Goal: Task Accomplishment & Management: Manage account settings

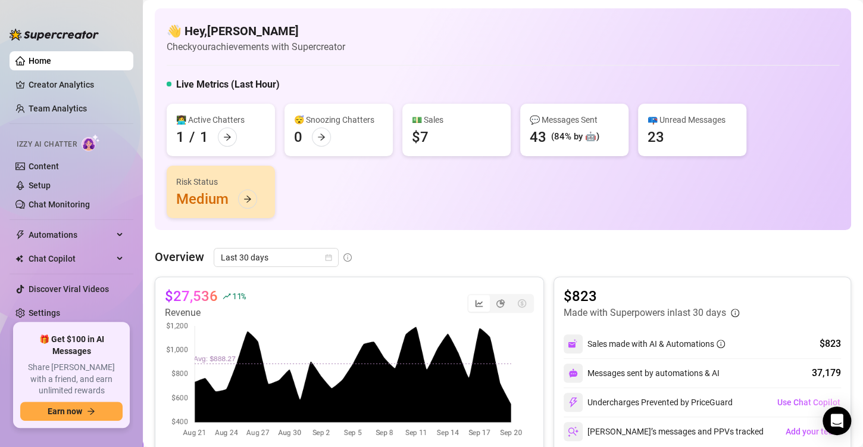
click at [511, 297] on div "segmented control" at bounding box center [521, 303] width 21 height 17
click at [302, 261] on span "Last 30 days" at bounding box center [276, 257] width 111 height 18
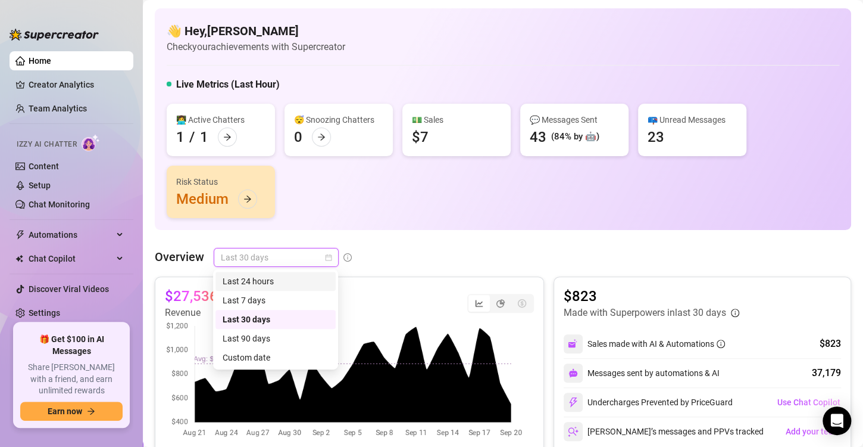
click at [489, 220] on div "👋 Hey, [PERSON_NAME] Check your achievements with Supercreator Live Metrics (La…" at bounding box center [503, 119] width 697 height 222
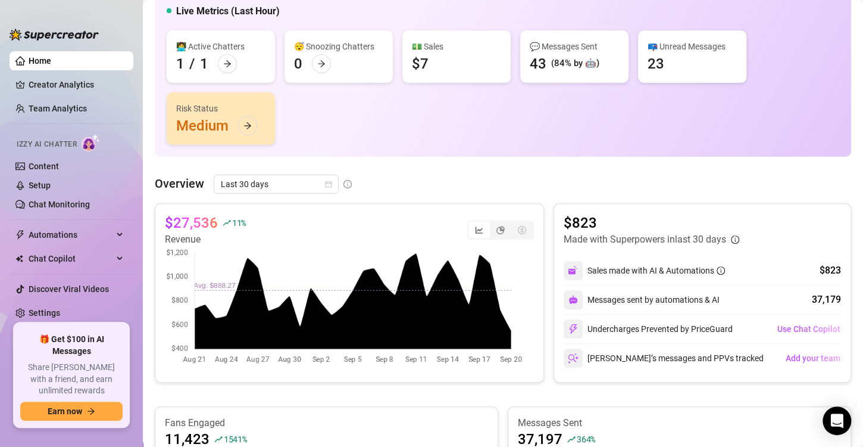
scroll to position [76, 0]
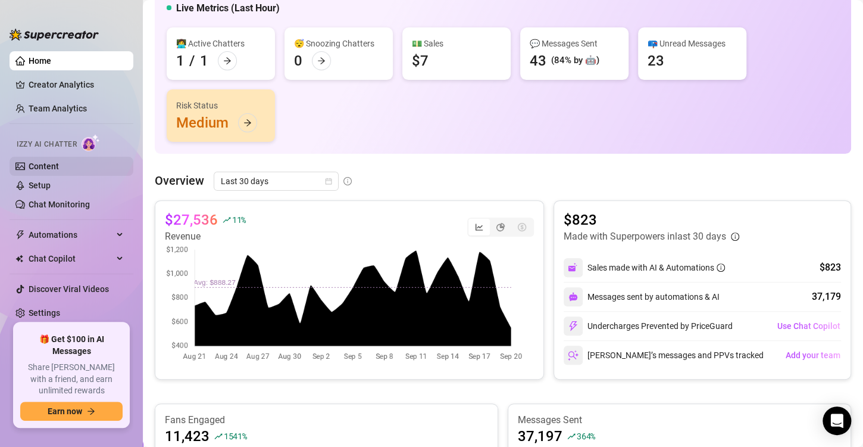
click at [59, 167] on link "Content" at bounding box center [44, 166] width 30 height 10
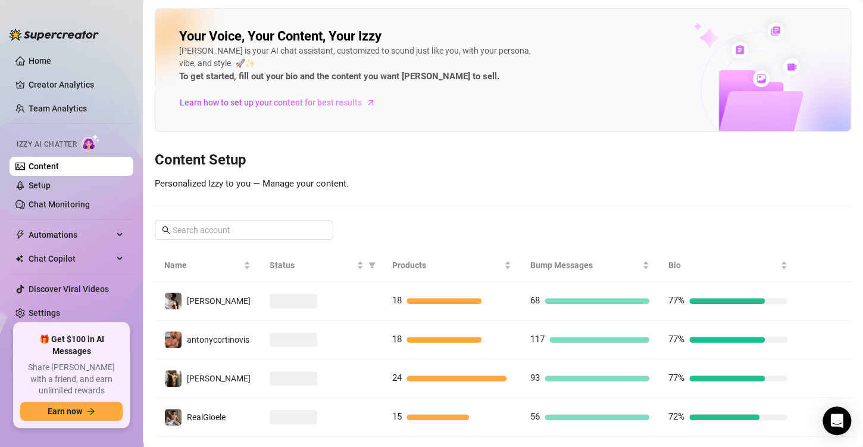
scroll to position [24, 0]
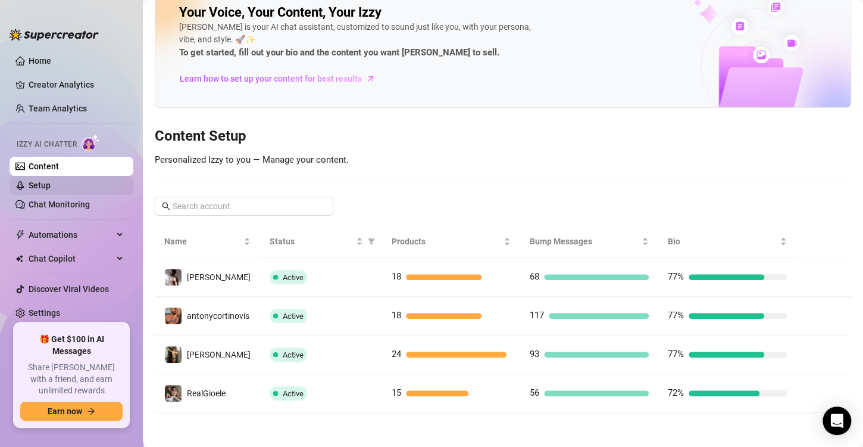
click at [35, 187] on link "Setup" at bounding box center [40, 185] width 22 height 10
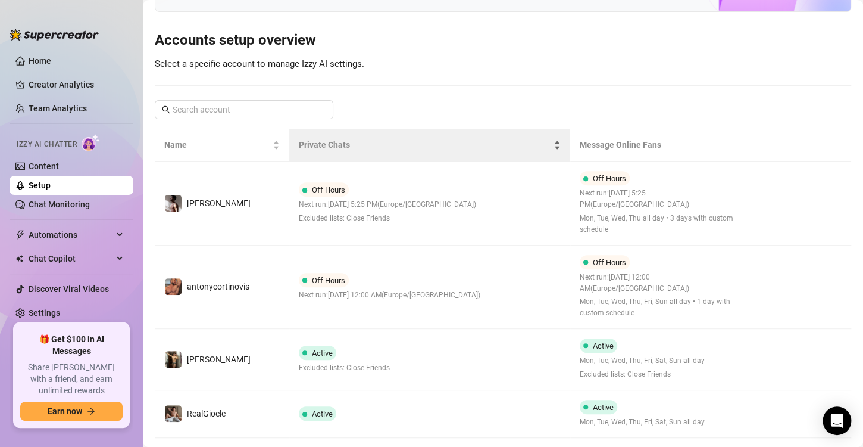
scroll to position [100, 0]
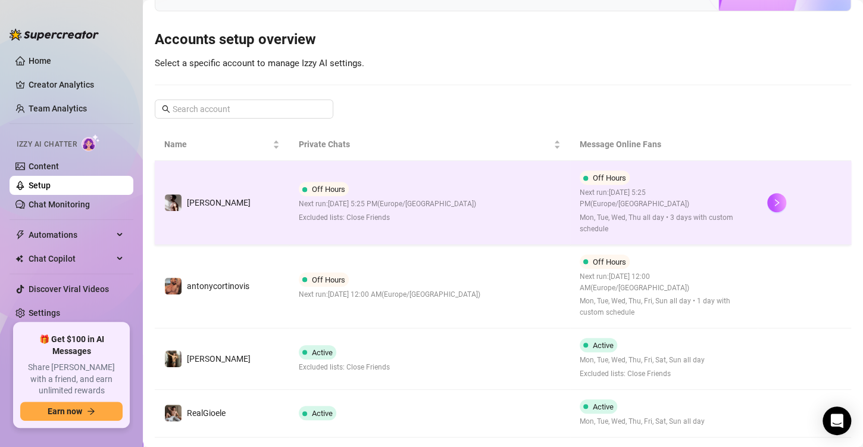
click at [436, 208] on span "Next run: [DATE] 5:25 PM ( [GEOGRAPHIC_DATA]/[GEOGRAPHIC_DATA] )" at bounding box center [387, 203] width 177 height 11
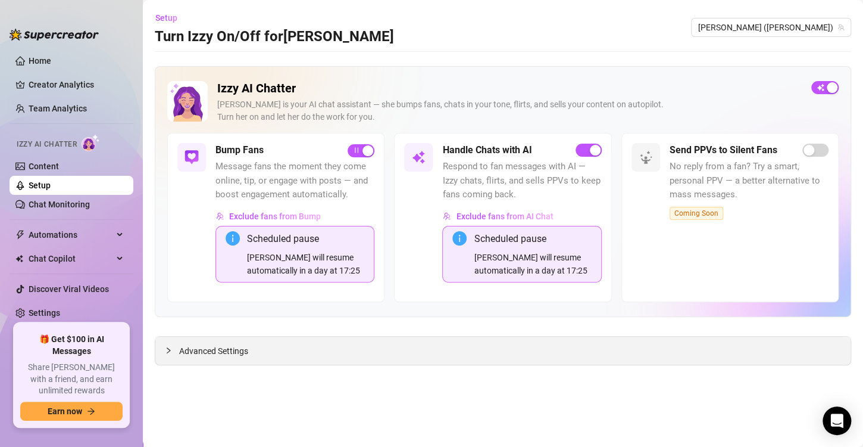
click at [240, 353] on span "Advanced Settings" at bounding box center [213, 350] width 69 height 13
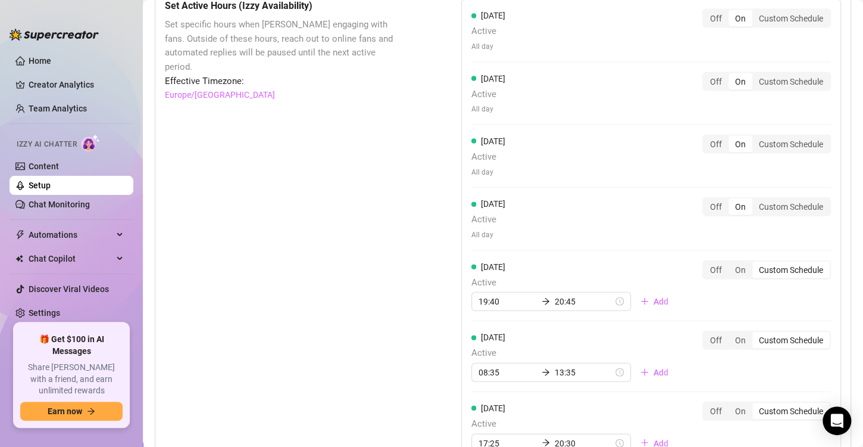
scroll to position [1171, 0]
click at [733, 339] on div "On" at bounding box center [741, 338] width 24 height 17
click at [732, 332] on input "On" at bounding box center [732, 332] width 0 height 0
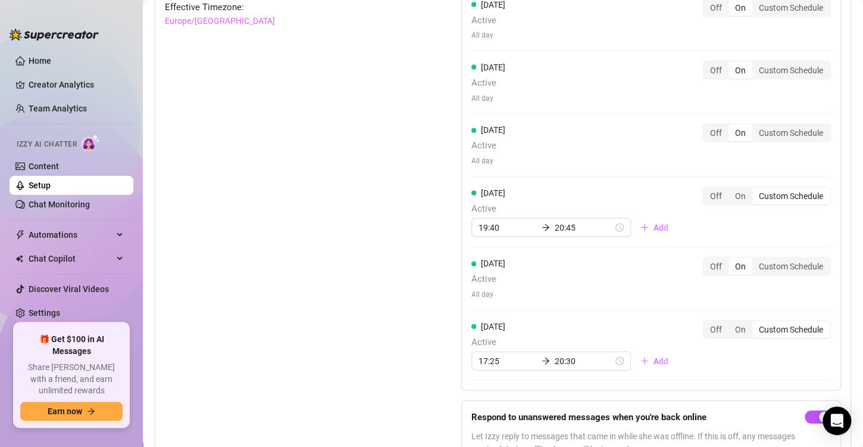
scroll to position [1244, 0]
click at [501, 364] on div "17:25 20:30" at bounding box center [552, 359] width 160 height 19
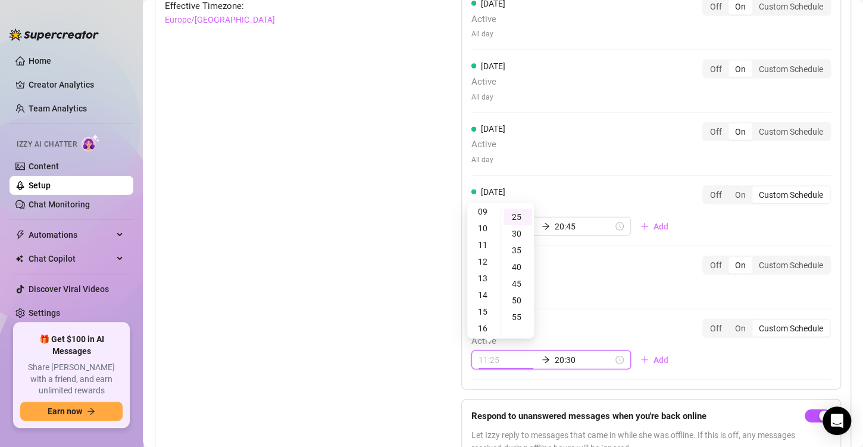
scroll to position [116, 0]
click at [479, 233] on div "08" at bounding box center [484, 233] width 29 height 17
type input "08:25"
click at [640, 303] on div "[DATE] Active All day Off On Custom Schedule" at bounding box center [652, 281] width 360 height 53
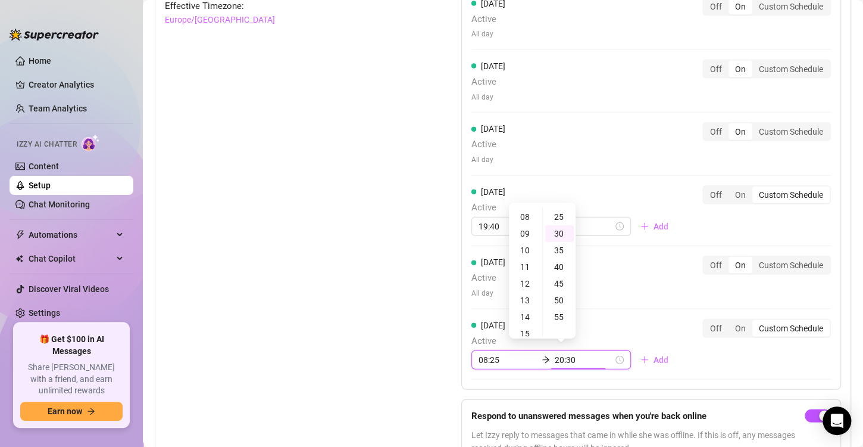
scroll to position [99, 0]
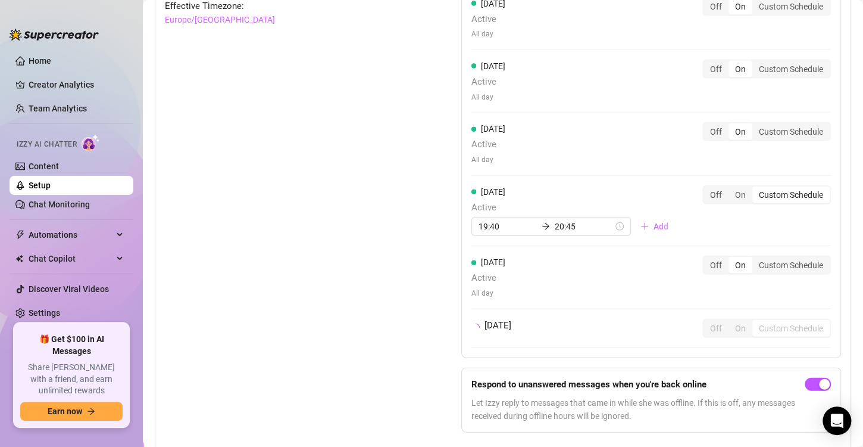
click at [719, 355] on div "[DATE] Active All day Off On Custom Schedule [DATE] Active All day Off On Custo…" at bounding box center [651, 183] width 380 height 518
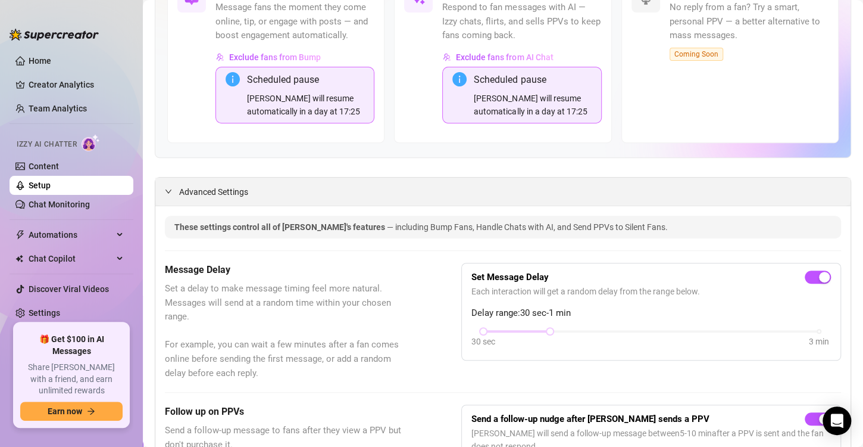
scroll to position [158, 0]
click at [51, 185] on link "Setup" at bounding box center [40, 185] width 22 height 10
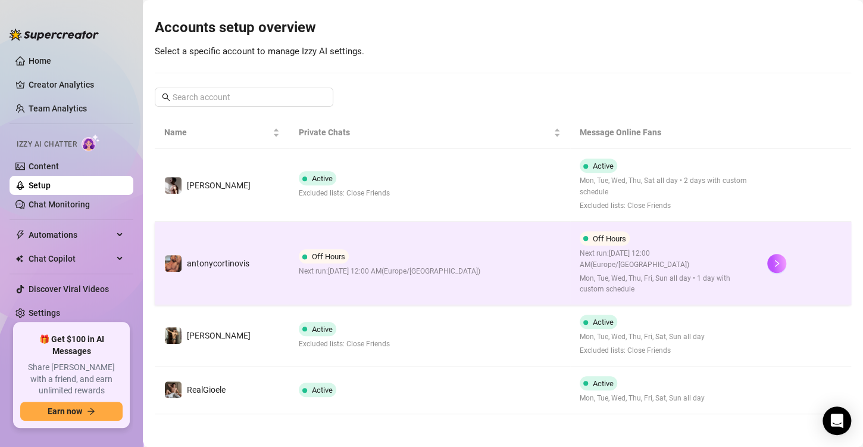
scroll to position [113, 0]
click at [325, 249] on span "Off Hours" at bounding box center [324, 255] width 50 height 14
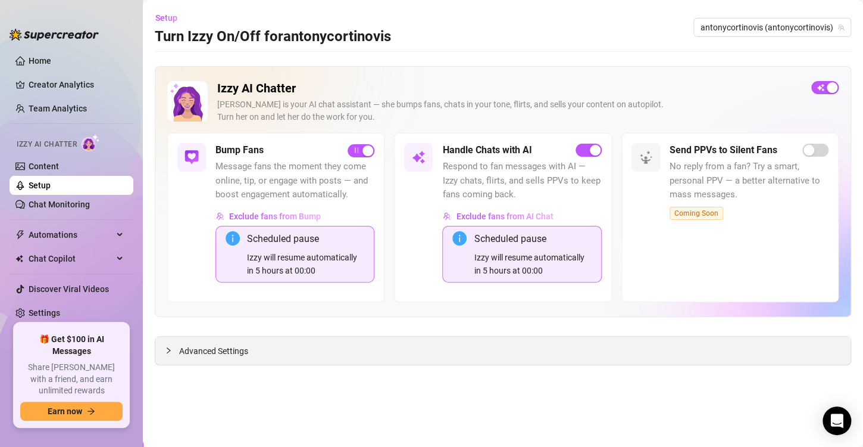
click at [311, 345] on div "Advanced Settings" at bounding box center [502, 350] width 695 height 28
click at [245, 352] on span "Advanced Settings" at bounding box center [213, 350] width 69 height 13
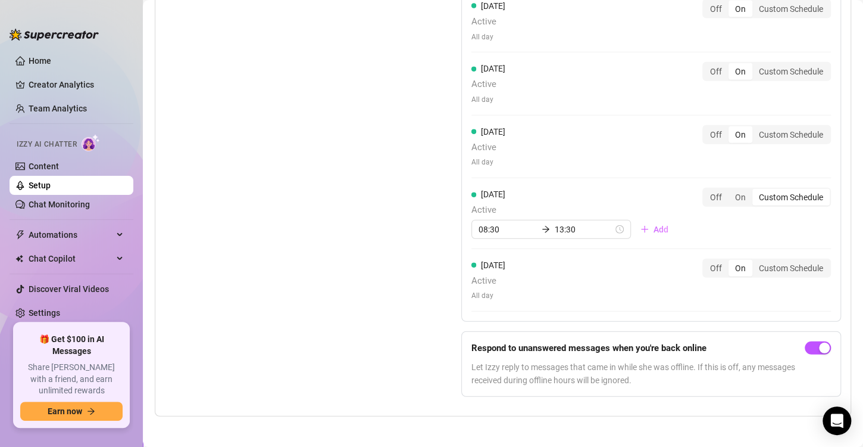
scroll to position [1305, 0]
click at [497, 227] on input "08:30" at bounding box center [508, 228] width 58 height 13
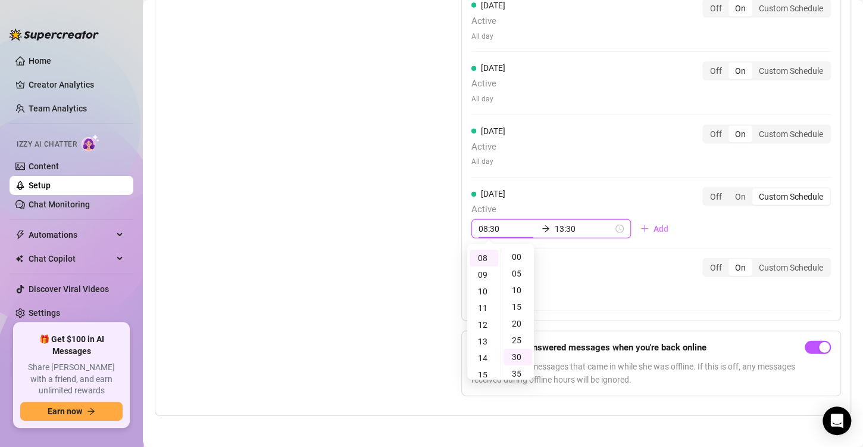
scroll to position [99, 0]
type input "08:30"
click at [602, 198] on div "[DATE] Active 08:30 13:30 Add" at bounding box center [575, 212] width 207 height 51
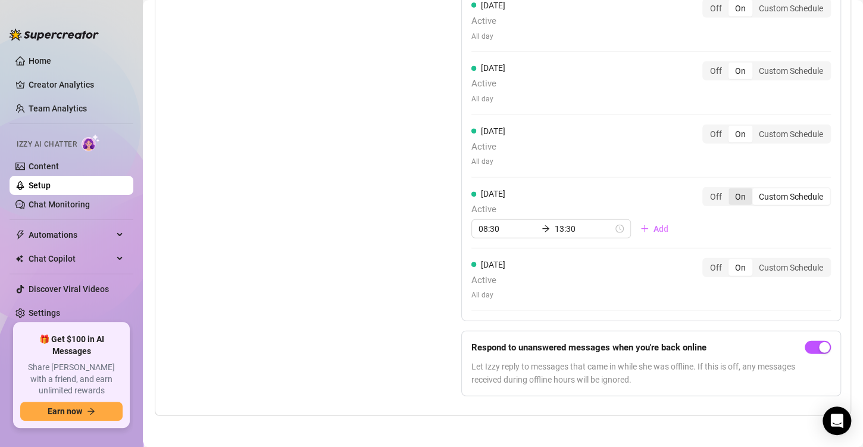
click at [734, 192] on div "On" at bounding box center [741, 196] width 24 height 17
click at [732, 190] on input "On" at bounding box center [732, 190] width 0 height 0
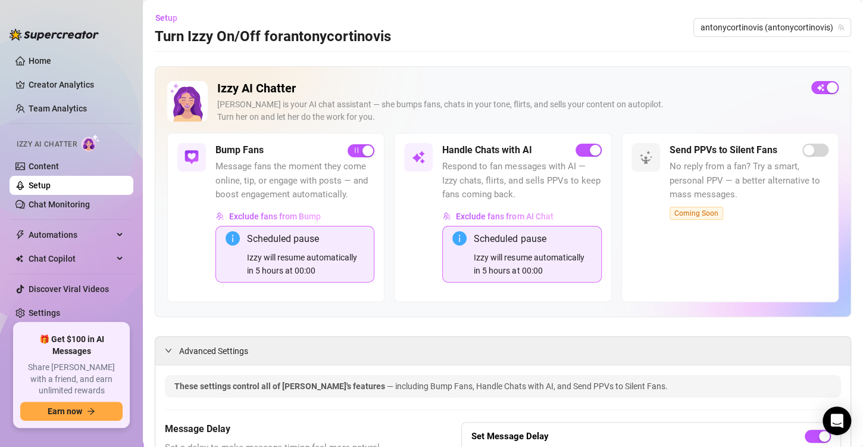
scroll to position [0, 0]
click at [51, 185] on link "Setup" at bounding box center [40, 185] width 22 height 10
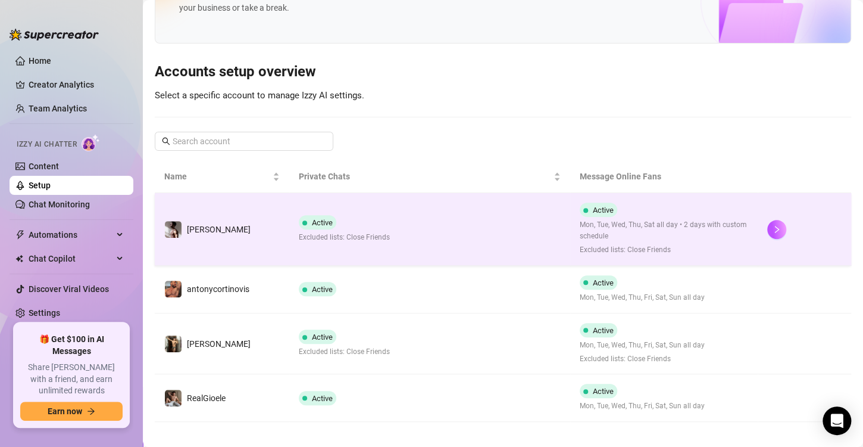
scroll to position [77, 0]
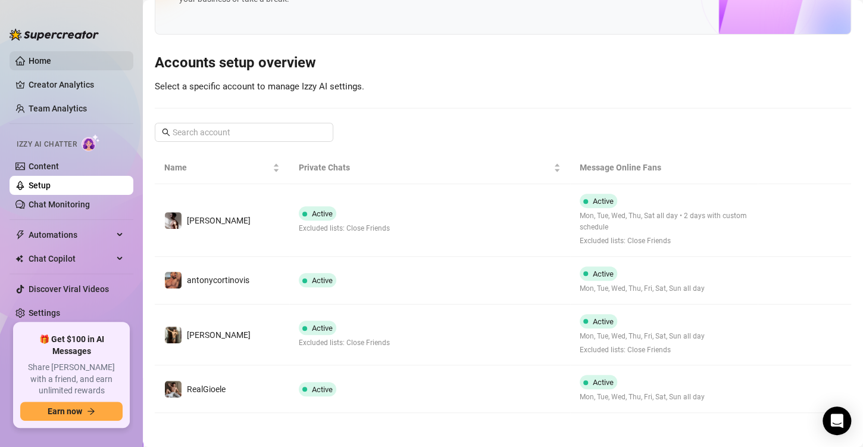
click at [51, 56] on link "Home" at bounding box center [40, 61] width 23 height 10
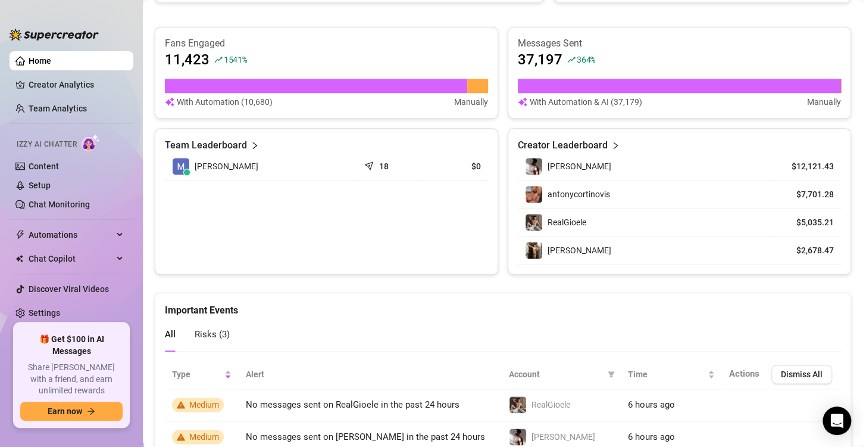
scroll to position [534, 0]
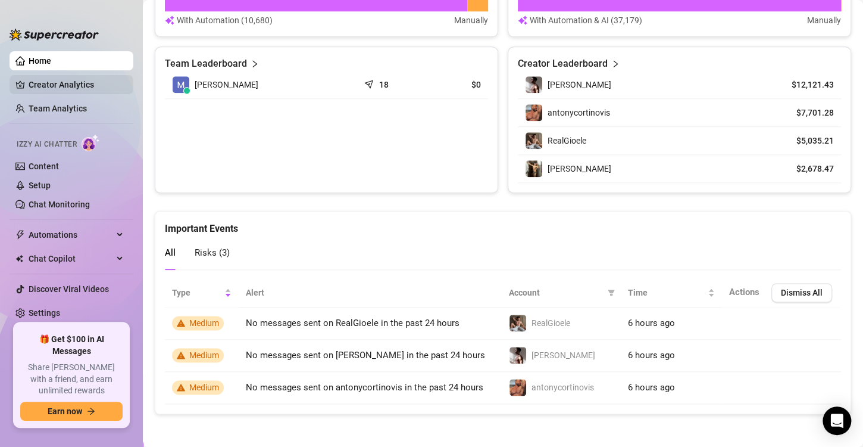
click at [42, 88] on link "Creator Analytics" at bounding box center [76, 84] width 95 height 19
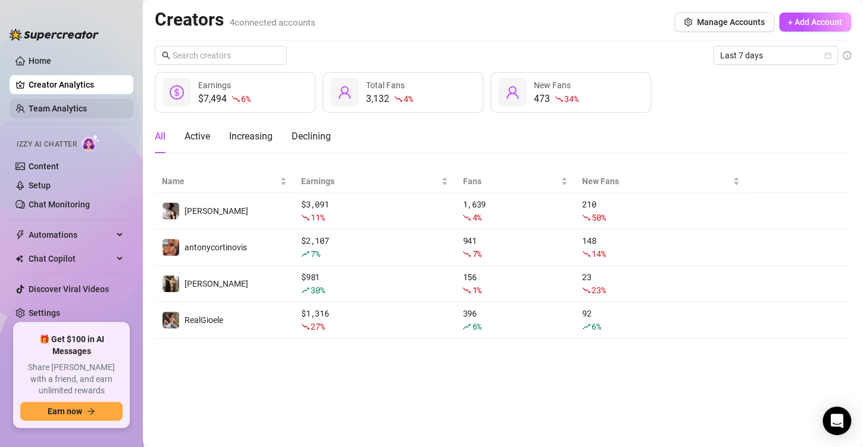
click at [87, 108] on link "Team Analytics" at bounding box center [58, 109] width 58 height 10
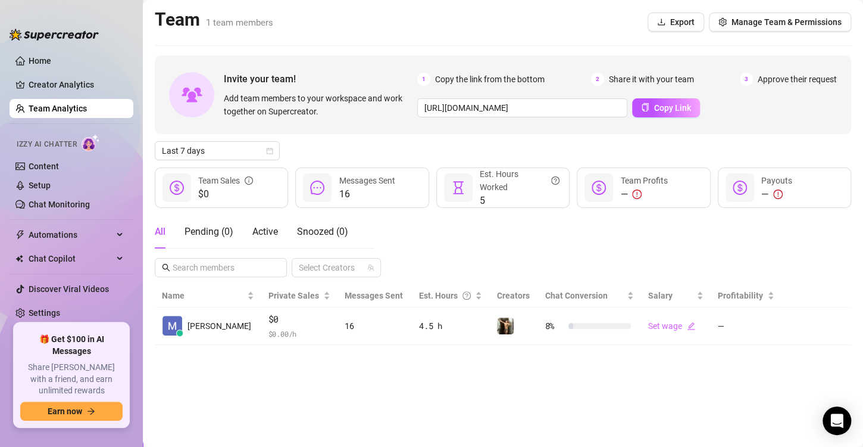
click at [87, 111] on link "Team Analytics" at bounding box center [58, 109] width 58 height 10
click at [66, 89] on link "Creator Analytics" at bounding box center [76, 84] width 95 height 19
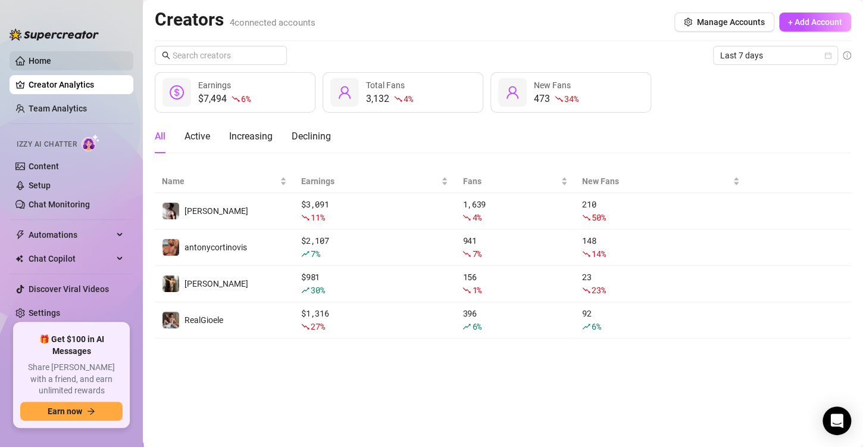
click at [40, 65] on link "Home" at bounding box center [40, 61] width 23 height 10
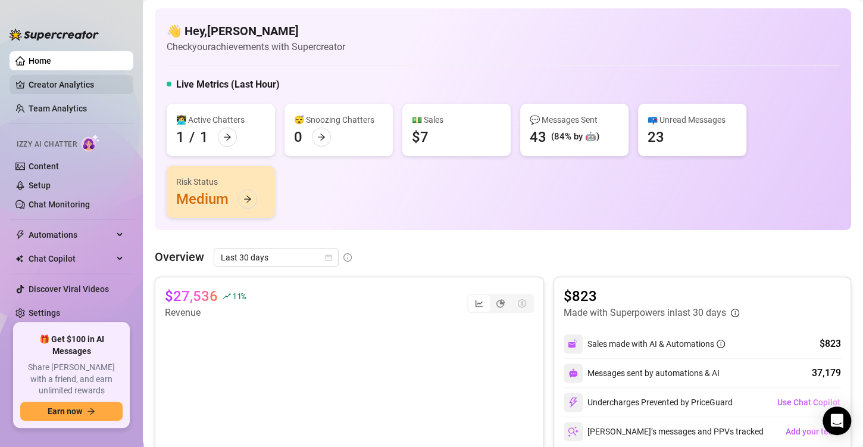
click at [47, 79] on link "Creator Analytics" at bounding box center [76, 84] width 95 height 19
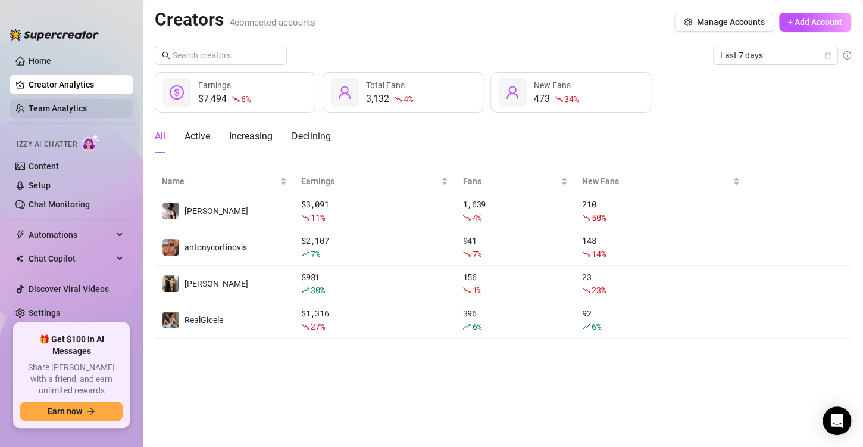
click at [54, 104] on link "Team Analytics" at bounding box center [58, 109] width 58 height 10
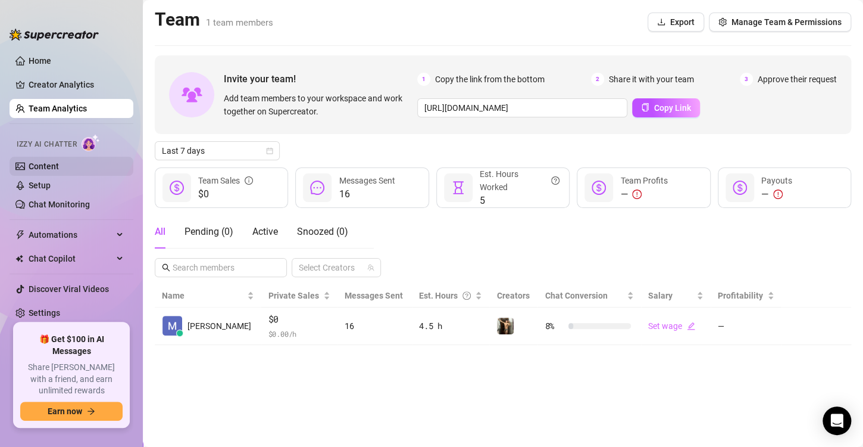
click at [57, 163] on link "Content" at bounding box center [44, 166] width 30 height 10
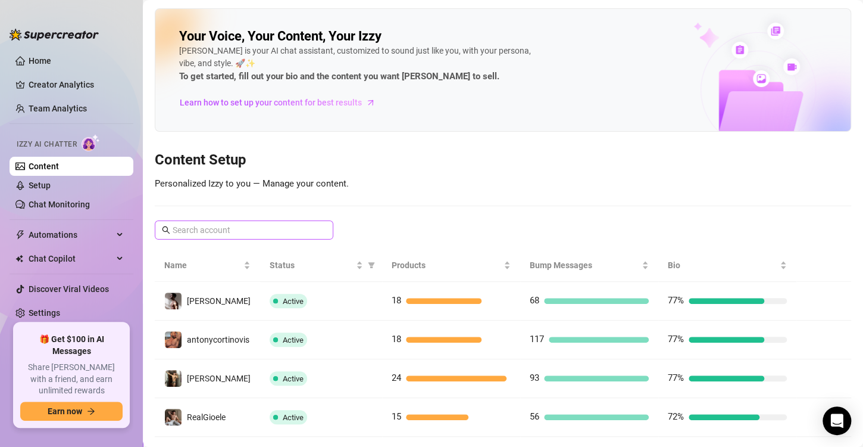
scroll to position [24, 0]
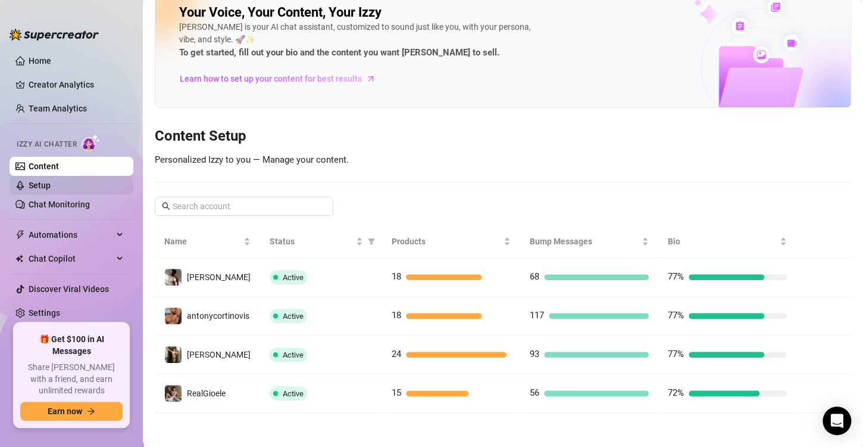
click at [29, 180] on link "Setup" at bounding box center [40, 185] width 22 height 10
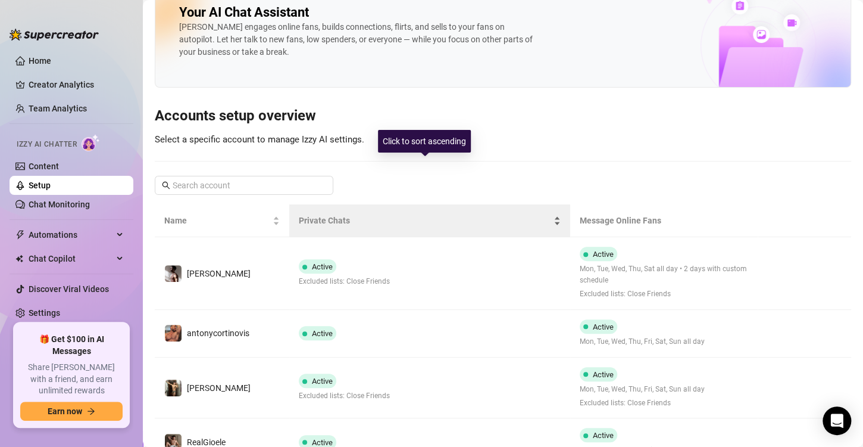
scroll to position [77, 0]
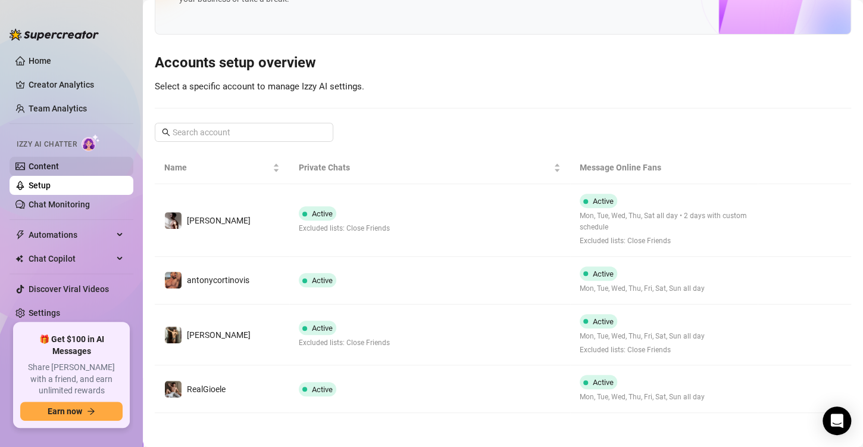
click at [34, 162] on link "Content" at bounding box center [44, 166] width 30 height 10
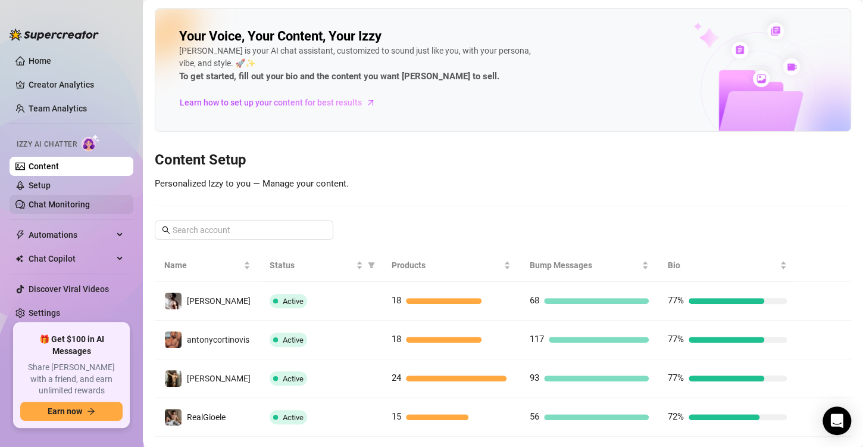
click at [77, 201] on link "Chat Monitoring" at bounding box center [59, 204] width 61 height 10
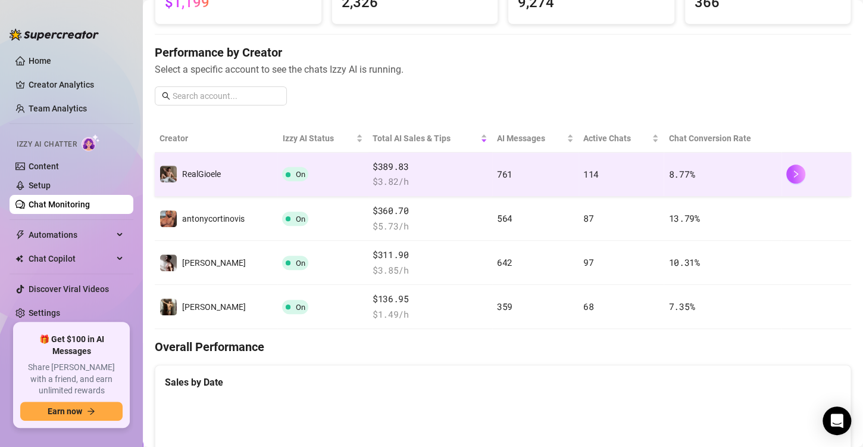
scroll to position [106, 0]
